Goal: Task Accomplishment & Management: Manage account settings

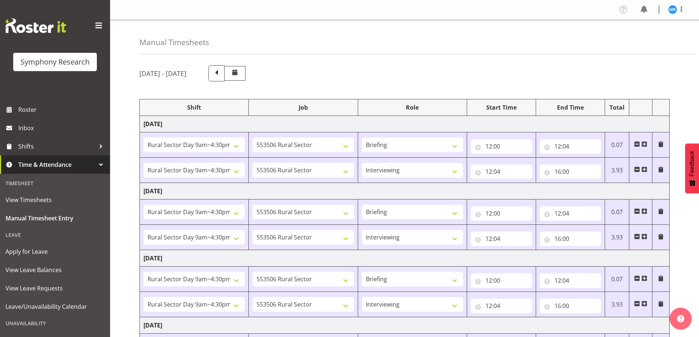
select select "81561"
select select "10587"
select select "81561"
select select "10587"
select select "47"
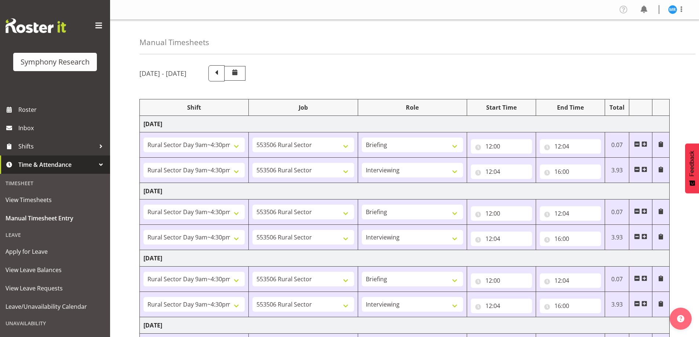
select select "81561"
select select "10587"
select select "81561"
select select "10587"
select select "47"
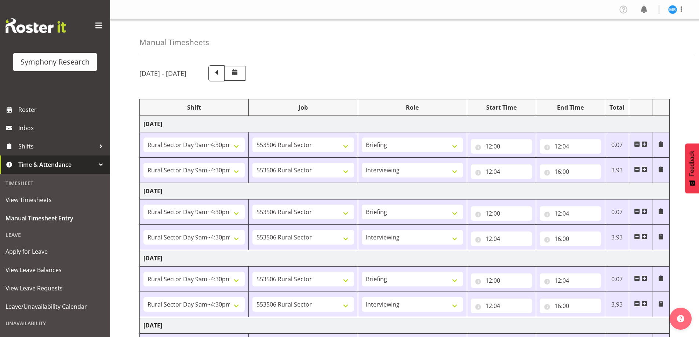
select select "81561"
select select "10587"
select select "81561"
select select "10587"
select select "47"
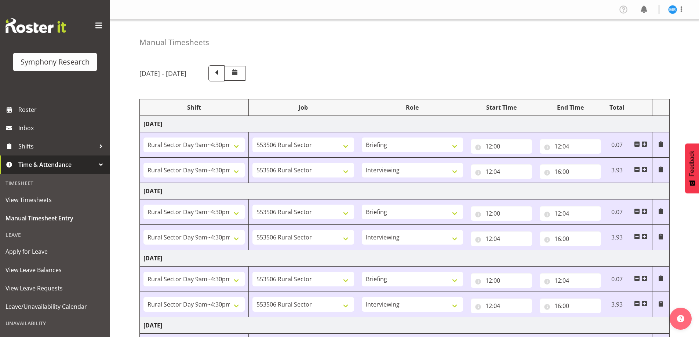
select select "81561"
select select "10587"
select select "47"
select select "81561"
select select "10587"
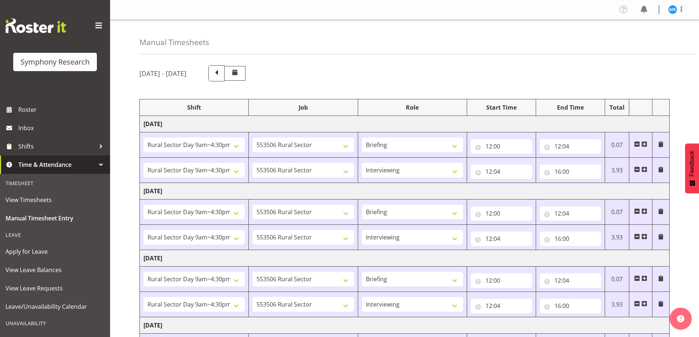
select select "47"
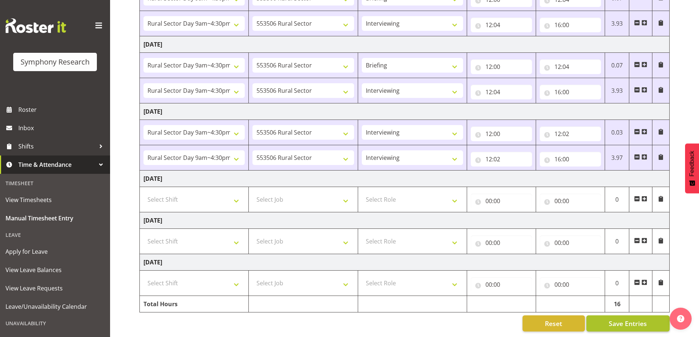
click at [630, 319] on span "Save Entries" at bounding box center [628, 324] width 38 height 10
click at [622, 319] on span "Save Entries" at bounding box center [628, 324] width 38 height 10
